Goal: Task Accomplishment & Management: Complete application form

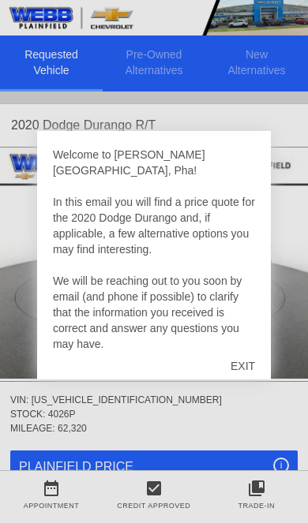
click at [245, 359] on div "EXIT" at bounding box center [243, 366] width 56 height 47
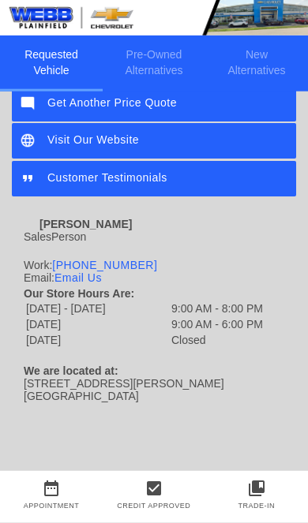
scroll to position [717, 0]
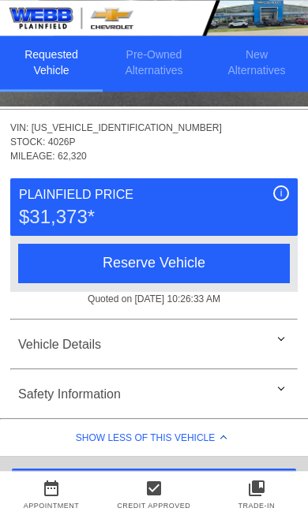
click at [58, 339] on div "Vehicle Details" at bounding box center [153, 345] width 287 height 38
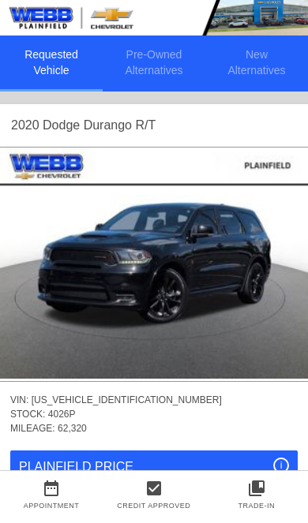
scroll to position [0, 2]
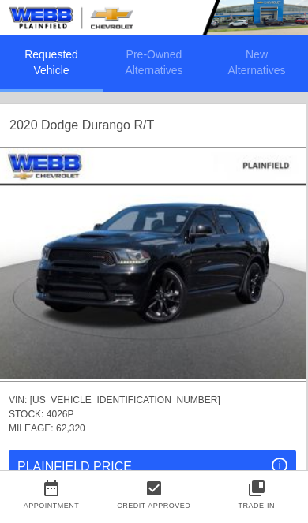
click at [192, 304] on img at bounding box center [152, 263] width 308 height 231
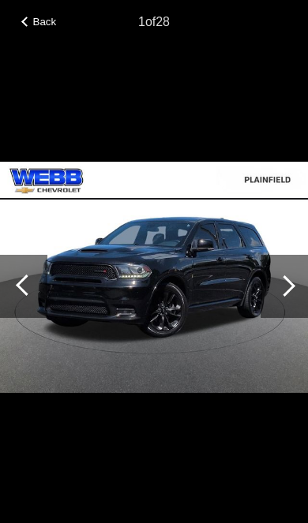
click at [301, 283] on div at bounding box center [283, 286] width 47 height 63
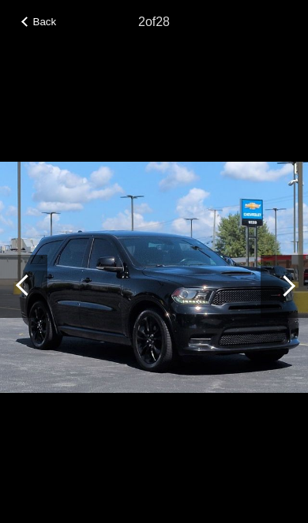
click at [298, 280] on div at bounding box center [283, 286] width 47 height 63
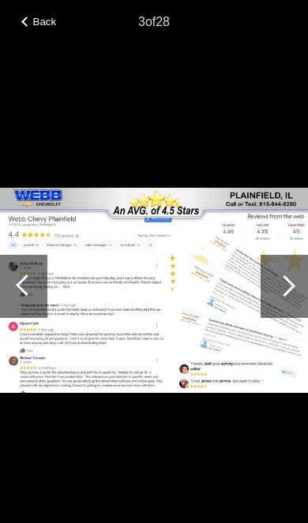
click at [283, 287] on div at bounding box center [284, 286] width 21 height 21
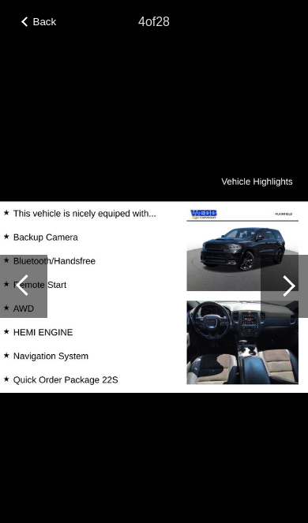
click at [299, 281] on div at bounding box center [283, 286] width 47 height 63
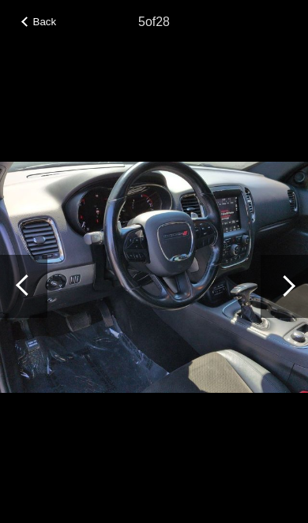
click at [293, 286] on div at bounding box center [284, 286] width 21 height 21
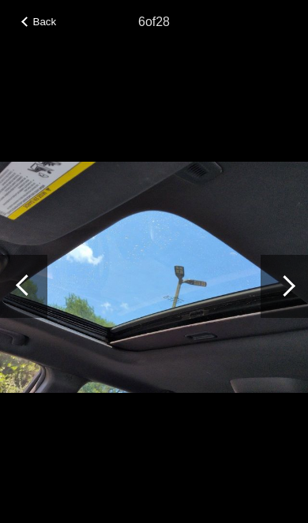
click at [298, 289] on div at bounding box center [283, 286] width 47 height 63
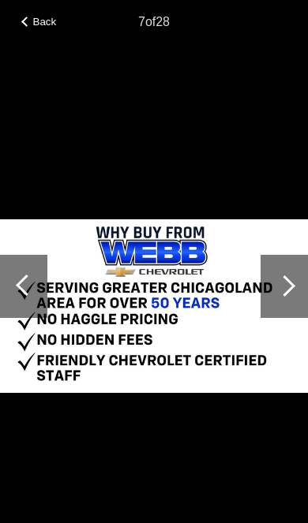
click at [294, 281] on div at bounding box center [283, 286] width 47 height 63
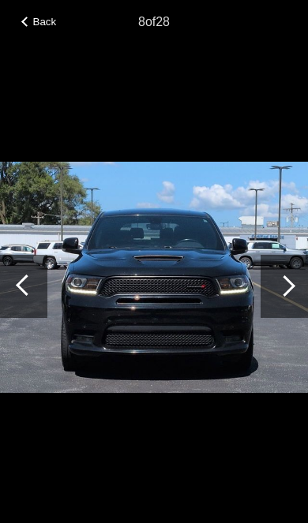
click at [294, 283] on div at bounding box center [283, 286] width 47 height 63
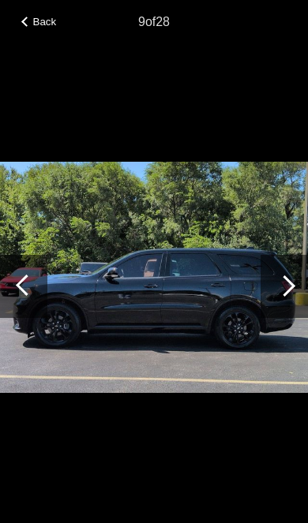
click at [283, 281] on div at bounding box center [284, 286] width 21 height 21
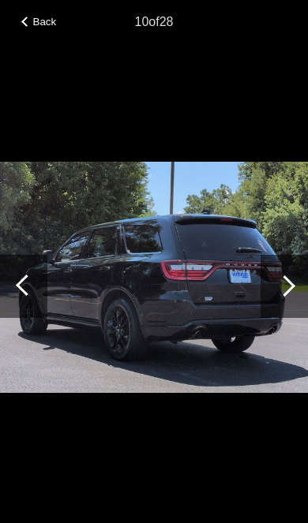
click at [296, 281] on div at bounding box center [283, 286] width 47 height 63
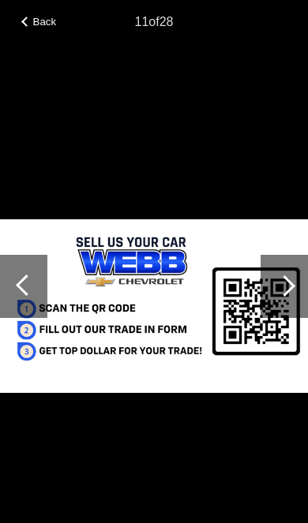
click at [292, 287] on div at bounding box center [284, 286] width 21 height 21
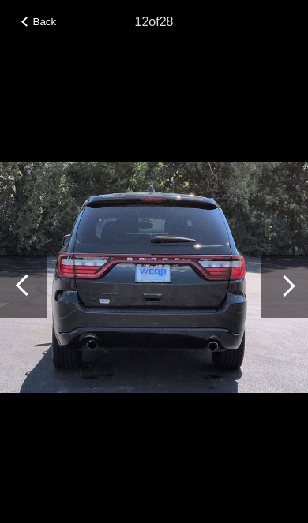
click at [286, 284] on div at bounding box center [284, 286] width 21 height 21
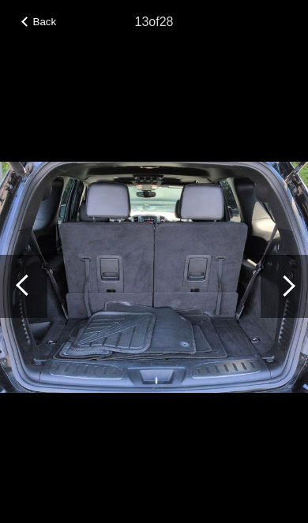
click at [295, 284] on div at bounding box center [283, 286] width 47 height 63
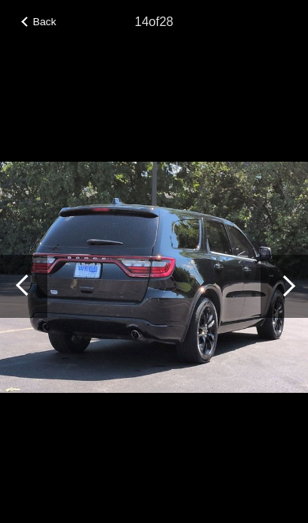
click at [298, 283] on div at bounding box center [283, 286] width 47 height 63
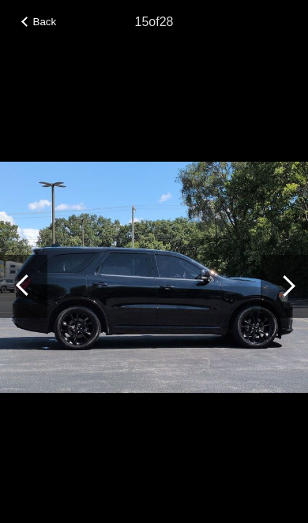
click at [291, 282] on div at bounding box center [283, 286] width 47 height 63
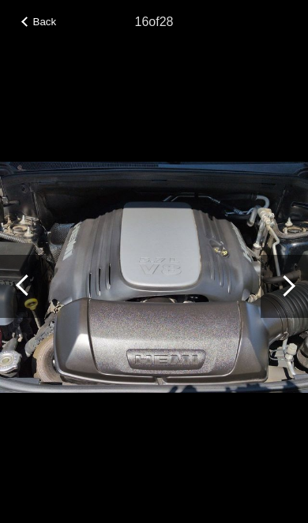
click at [296, 279] on div at bounding box center [283, 286] width 47 height 63
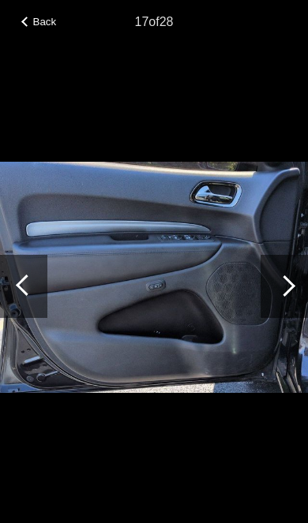
click at [291, 282] on div at bounding box center [283, 286] width 47 height 63
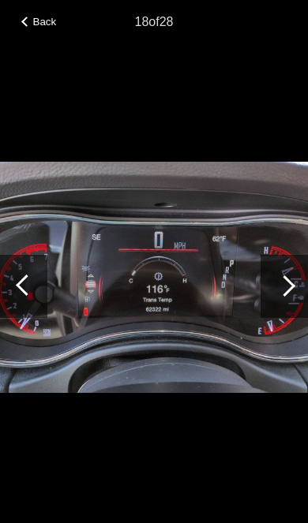
click at [296, 282] on div at bounding box center [283, 286] width 47 height 63
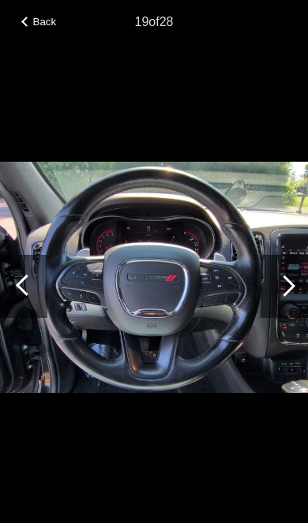
click at [296, 284] on div at bounding box center [283, 286] width 47 height 63
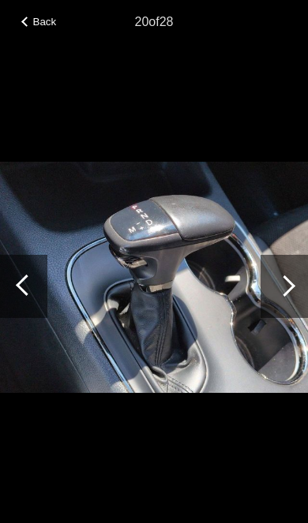
click at [302, 284] on div at bounding box center [283, 286] width 47 height 63
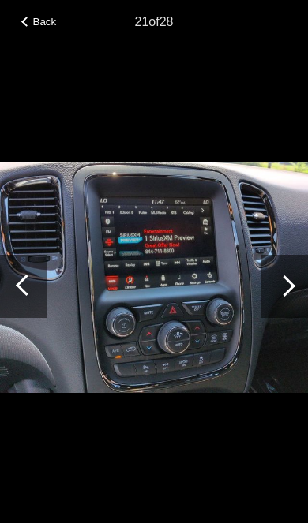
click at [290, 291] on div at bounding box center [283, 286] width 47 height 63
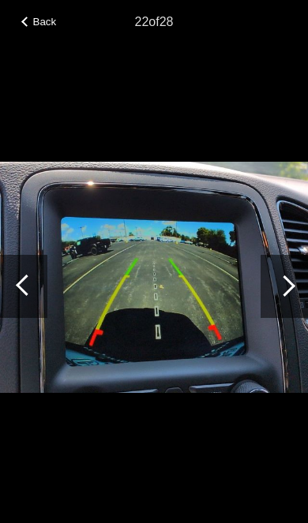
click at [295, 286] on div at bounding box center [283, 286] width 47 height 63
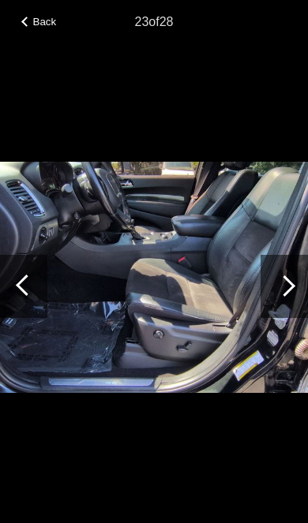
click at [289, 281] on div at bounding box center [283, 286] width 47 height 63
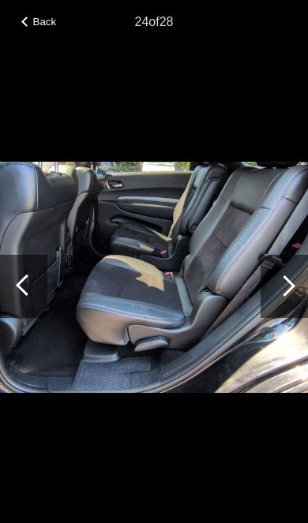
click at [292, 284] on div at bounding box center [283, 286] width 47 height 63
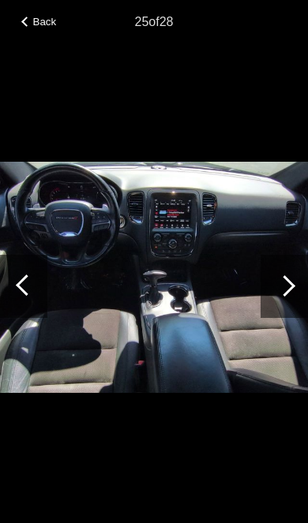
click at [290, 292] on div at bounding box center [283, 286] width 47 height 63
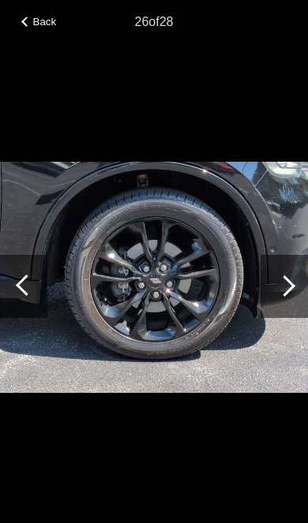
click at [276, 283] on div at bounding box center [283, 286] width 47 height 63
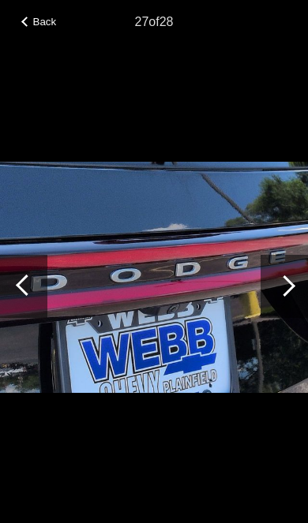
click at [296, 298] on div at bounding box center [283, 286] width 47 height 63
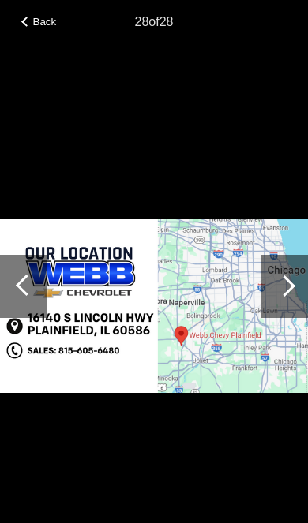
click at [290, 292] on div at bounding box center [283, 286] width 47 height 63
click at [283, 289] on div at bounding box center [284, 286] width 21 height 21
click at [275, 282] on div at bounding box center [283, 286] width 47 height 63
click at [37, 27] on span "Back" at bounding box center [45, 22] width 24 height 12
